Goal: Task Accomplishment & Management: Manage account settings

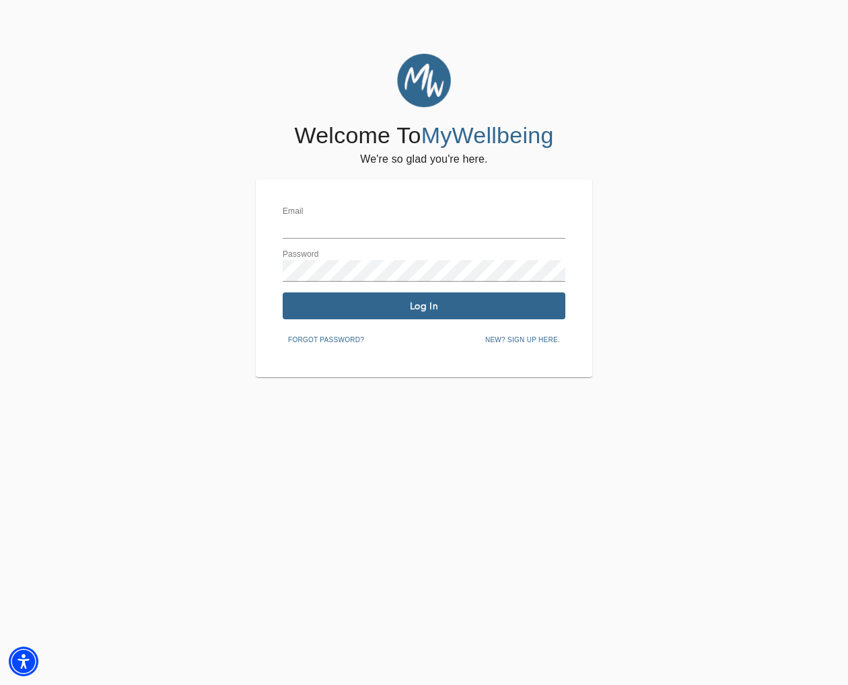
type input "[EMAIL_ADDRESS][DOMAIN_NAME]"
click at [488, 303] on span "Log In" at bounding box center [424, 306] width 272 height 13
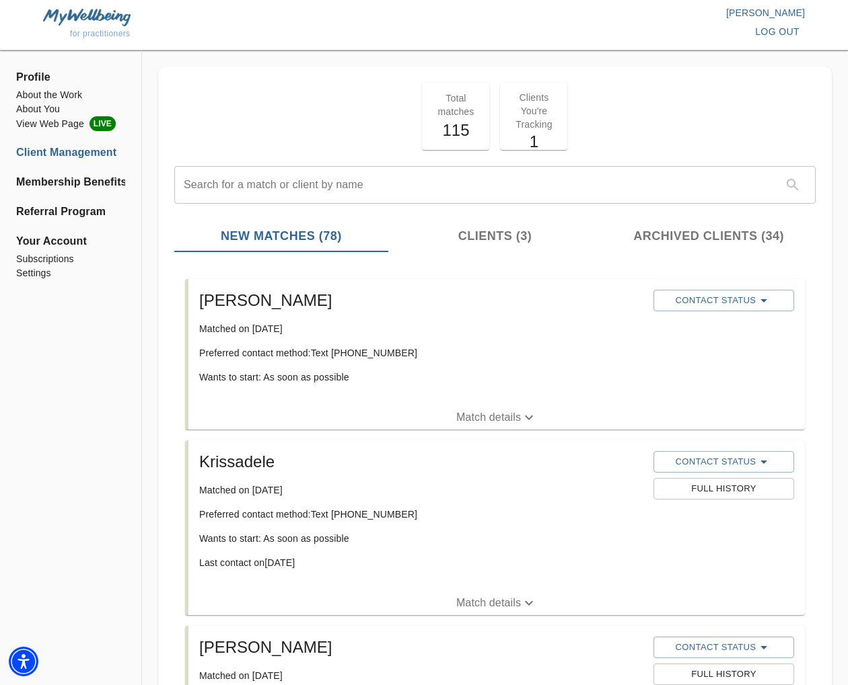
click at [512, 420] on p "Match details" at bounding box center [488, 418] width 65 height 16
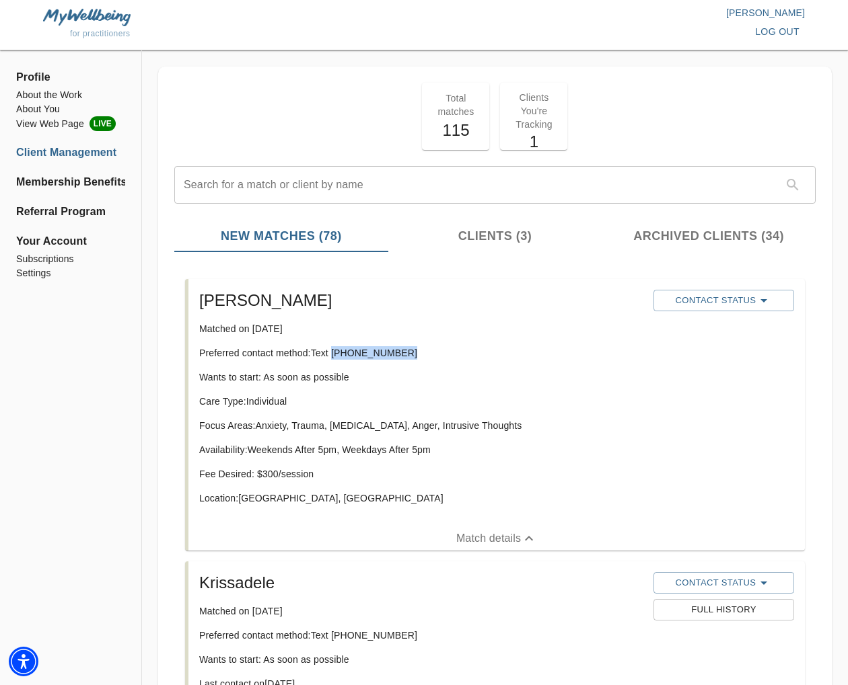
drag, startPoint x: 398, startPoint y: 350, endPoint x: 344, endPoint y: 354, distance: 53.9
click at [334, 358] on p "Preferred contact method: Text [PHONE_NUMBER]" at bounding box center [420, 352] width 443 height 13
copy p "[PHONE_NUMBER]"
click at [321, 496] on p "Location: [GEOGRAPHIC_DATA], [GEOGRAPHIC_DATA]" at bounding box center [420, 498] width 443 height 13
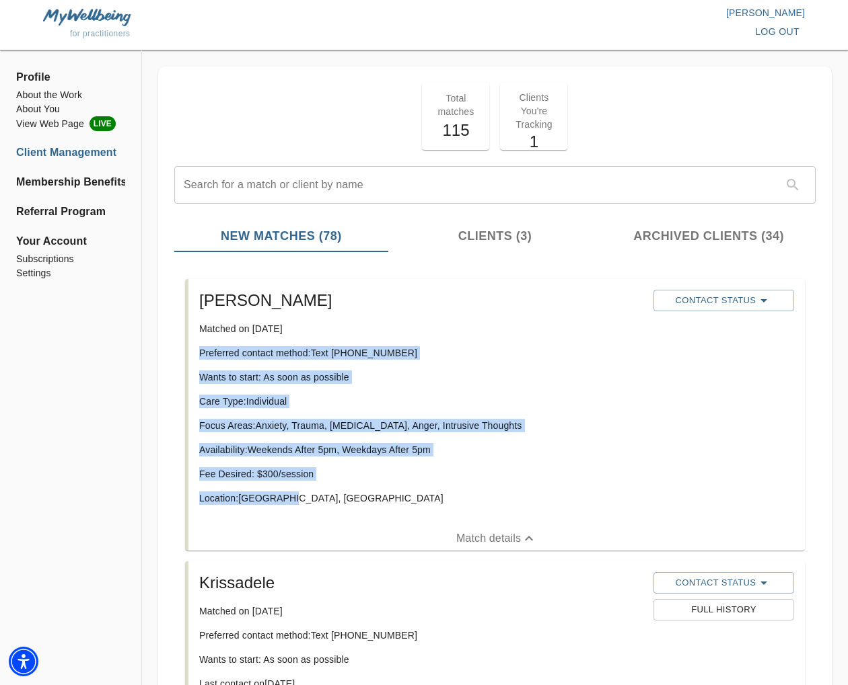
drag, startPoint x: 310, startPoint y: 499, endPoint x: 210, endPoint y: 357, distance: 174.3
click at [188, 359] on div "[PERSON_NAME] Matched on [DATE] Preferred contact method: Text [PHONE_NUMBER] W…" at bounding box center [496, 403] width 616 height 248
copy div "Preferred contact method: Text [PHONE_NUMBER] Wants to start: As soon as possib…"
click at [597, 435] on div "Care Type: Individual Focus Areas: Anxiety, Trauma, [MEDICAL_DATA], Anger, Intr…" at bounding box center [420, 455] width 443 height 121
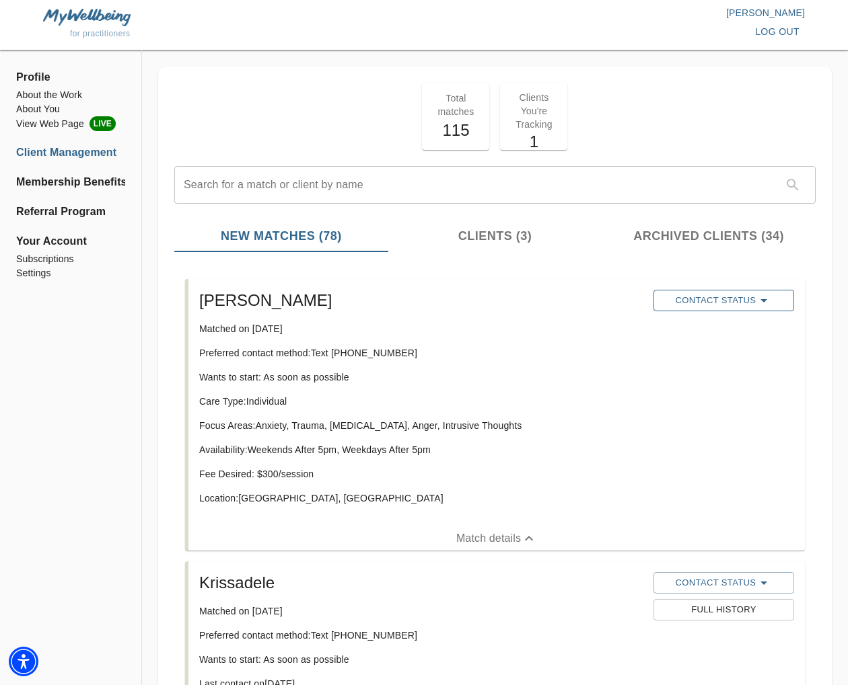
click at [745, 291] on button "Contact Status" at bounding box center [723, 301] width 141 height 22
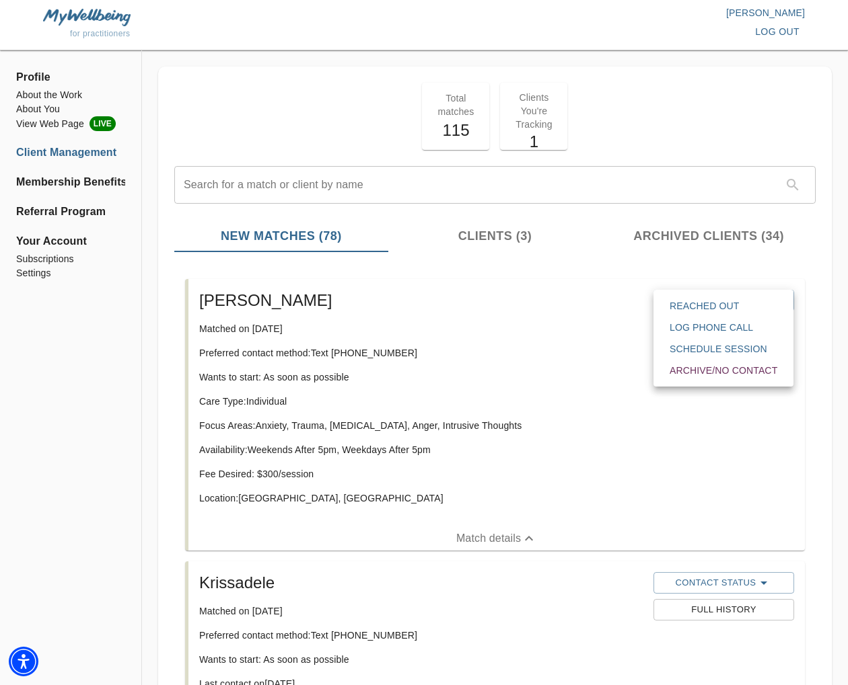
click at [744, 294] on div "Reached Out Log Phone Call Schedule session Archive/No contact" at bounding box center [723, 338] width 140 height 97
click at [736, 300] on span "Reached Out" at bounding box center [723, 305] width 108 height 13
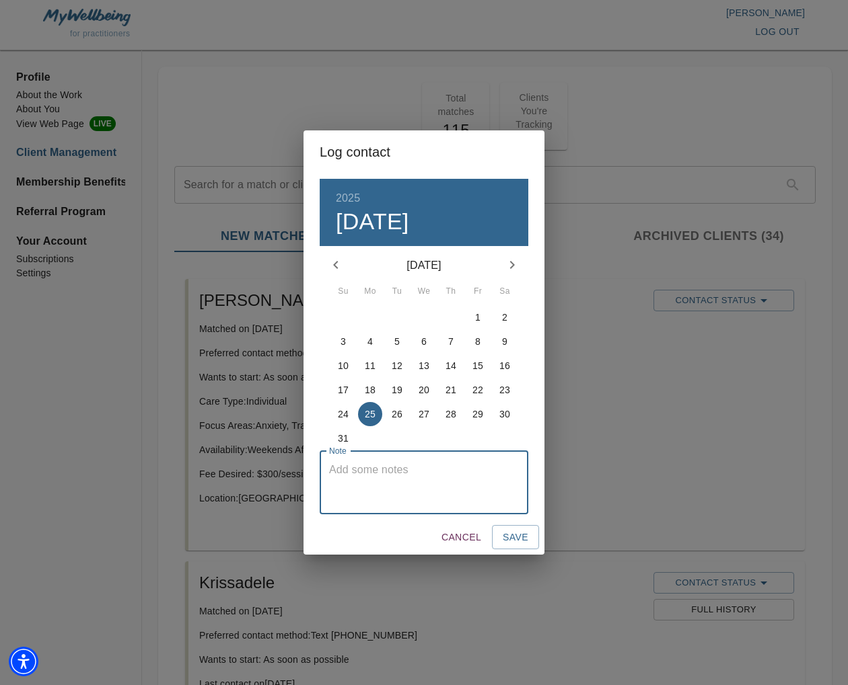
click at [426, 488] on textarea at bounding box center [424, 483] width 190 height 38
type textarea "initial text sent"
click at [519, 542] on span "Save" at bounding box center [516, 537] width 26 height 17
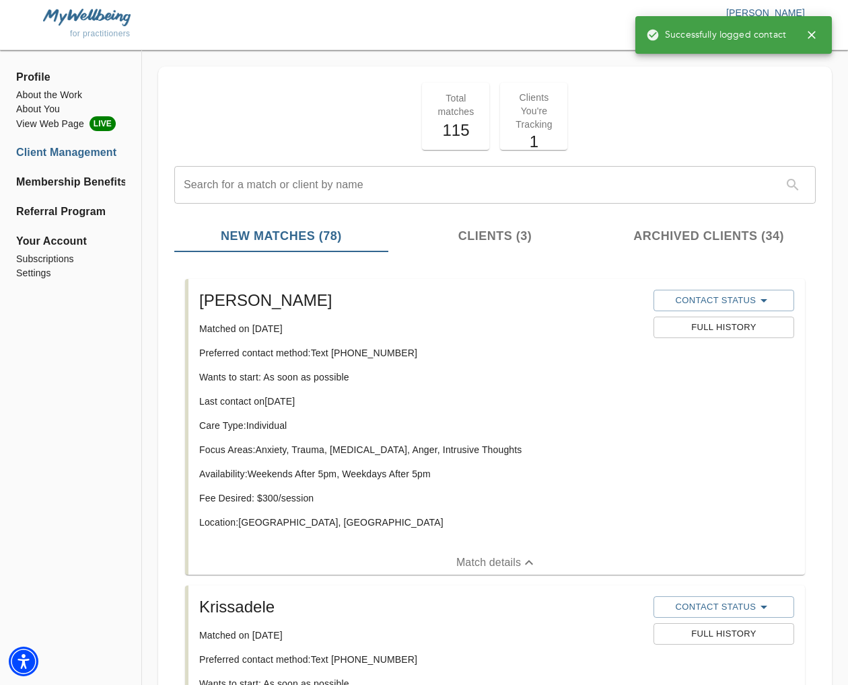
click at [809, 33] on icon "button" at bounding box center [811, 35] width 8 height 8
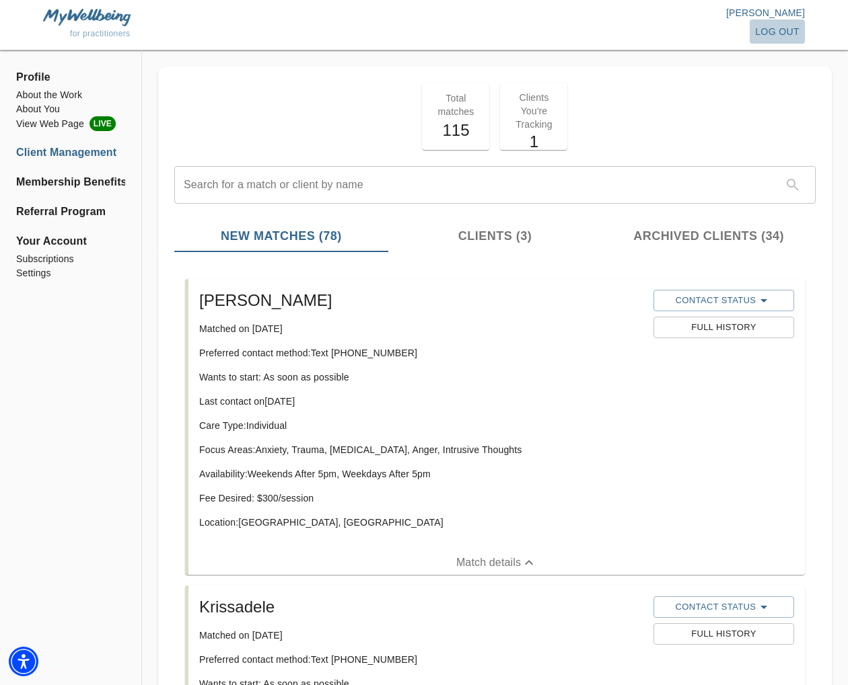
click at [786, 32] on span "log out" at bounding box center [777, 32] width 44 height 17
